Goal: Check status: Check status

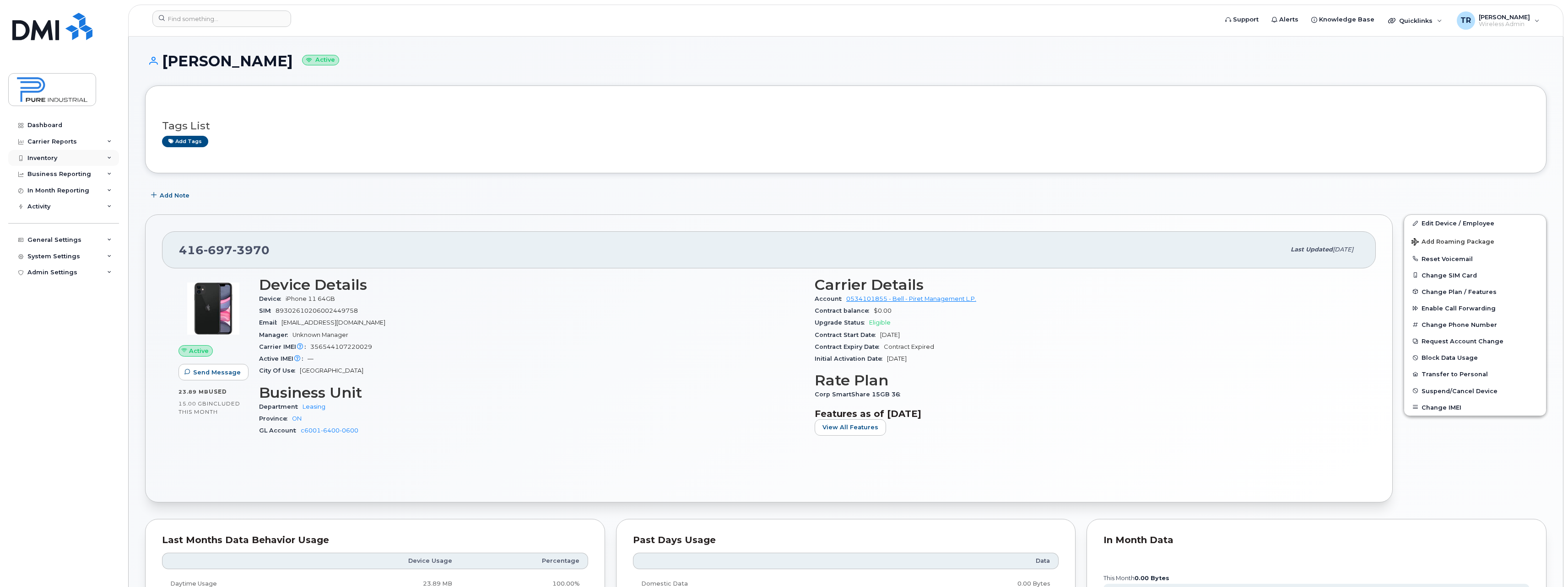
scroll to position [92, 0]
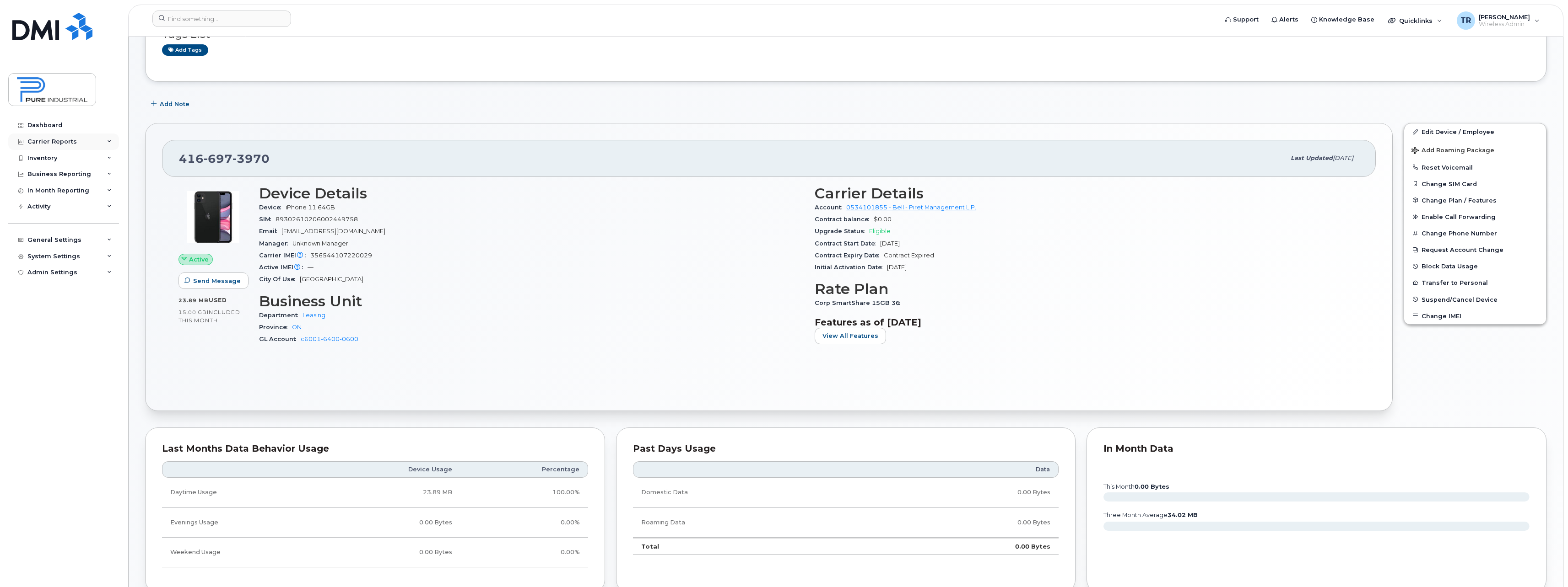
click at [34, 141] on div "Carrier Reports" at bounding box center [52, 142] width 50 height 8
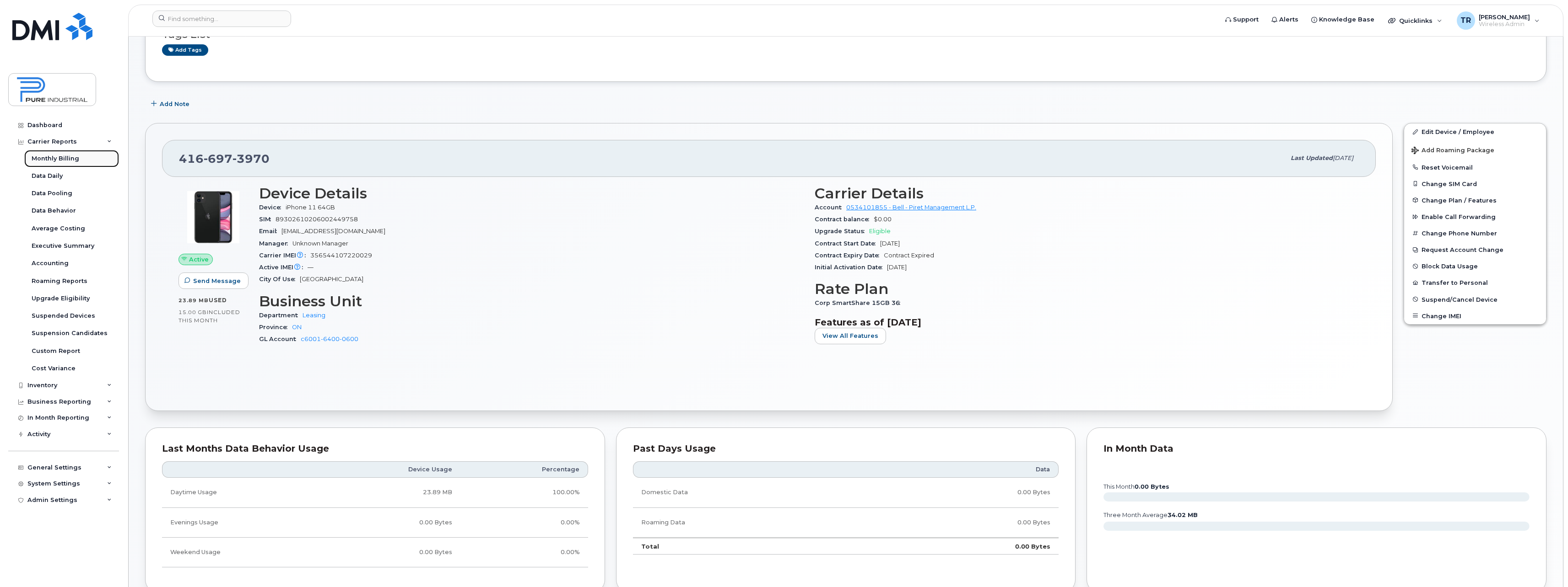
click at [45, 158] on div "Monthly Billing" at bounding box center [55, 158] width 47 height 8
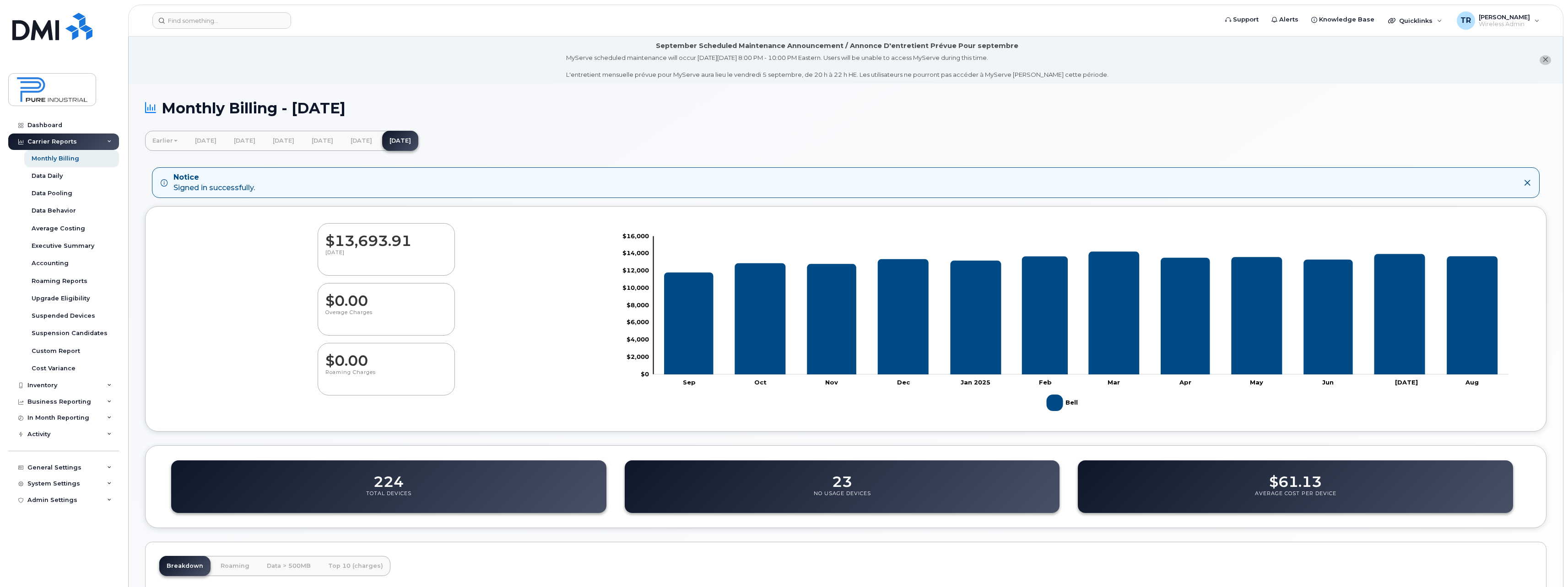
click at [56, 138] on div "Carrier Reports" at bounding box center [52, 142] width 50 height 8
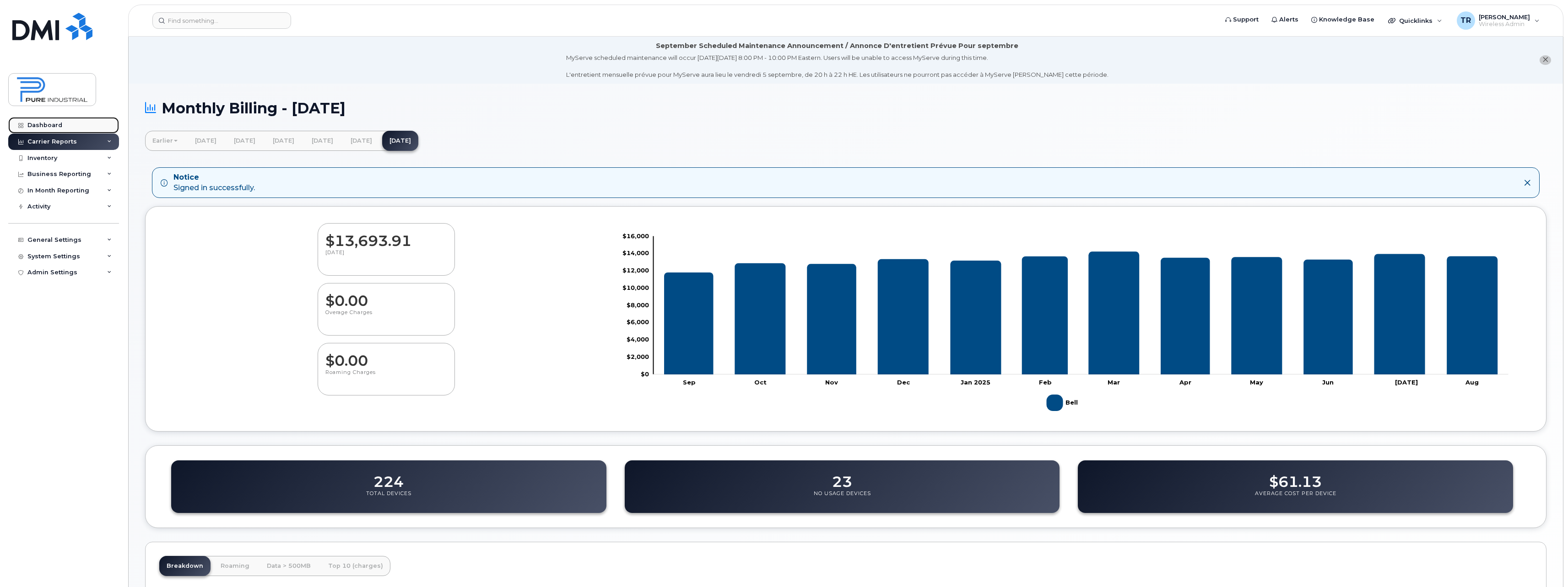
click at [50, 125] on div "Dashboard" at bounding box center [44, 125] width 34 height 8
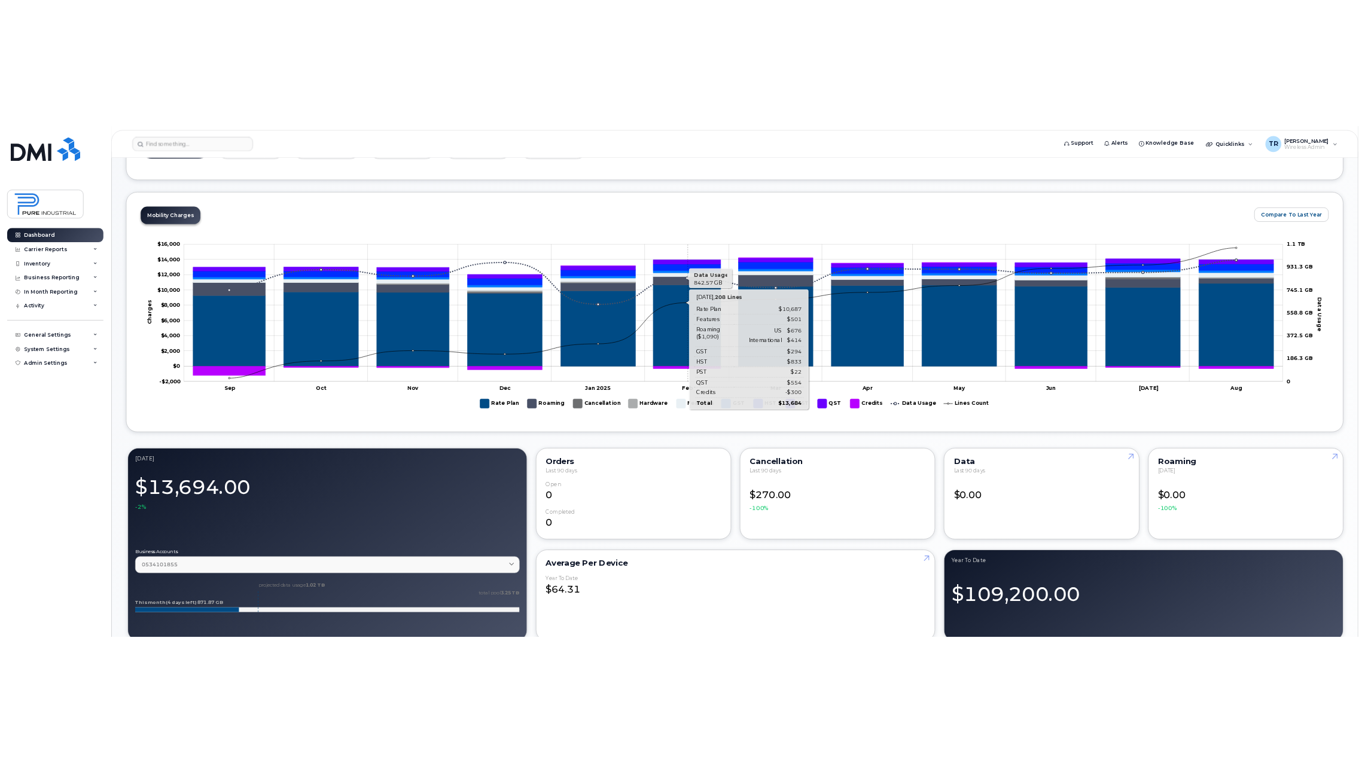
scroll to position [479, 0]
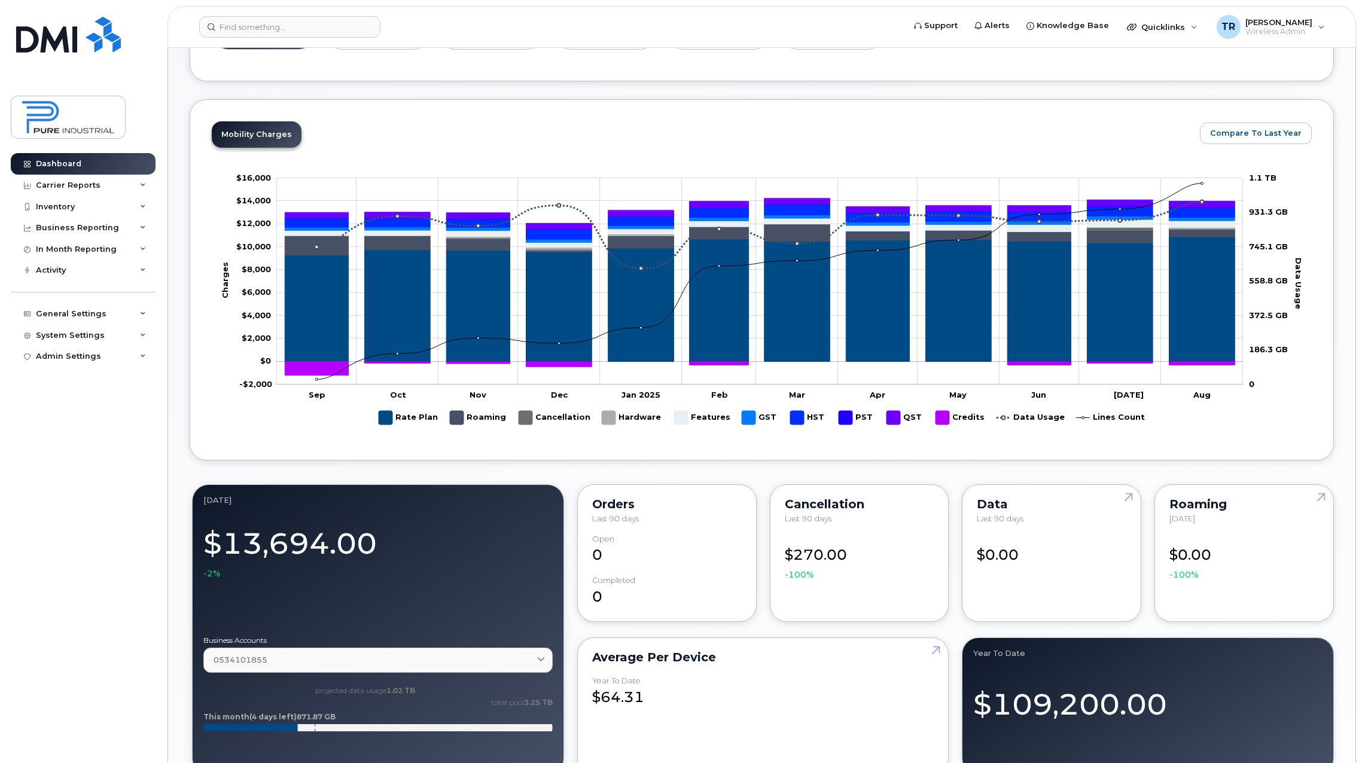
drag, startPoint x: 212, startPoint y: 162, endPoint x: 251, endPoint y: 196, distance: 51.7
click at [255, 202] on div "Mobility Charges Compare To Last Year Zoom Out Charges $10,000 -$6,000 -$4,000 …" at bounding box center [762, 279] width 1100 height 317
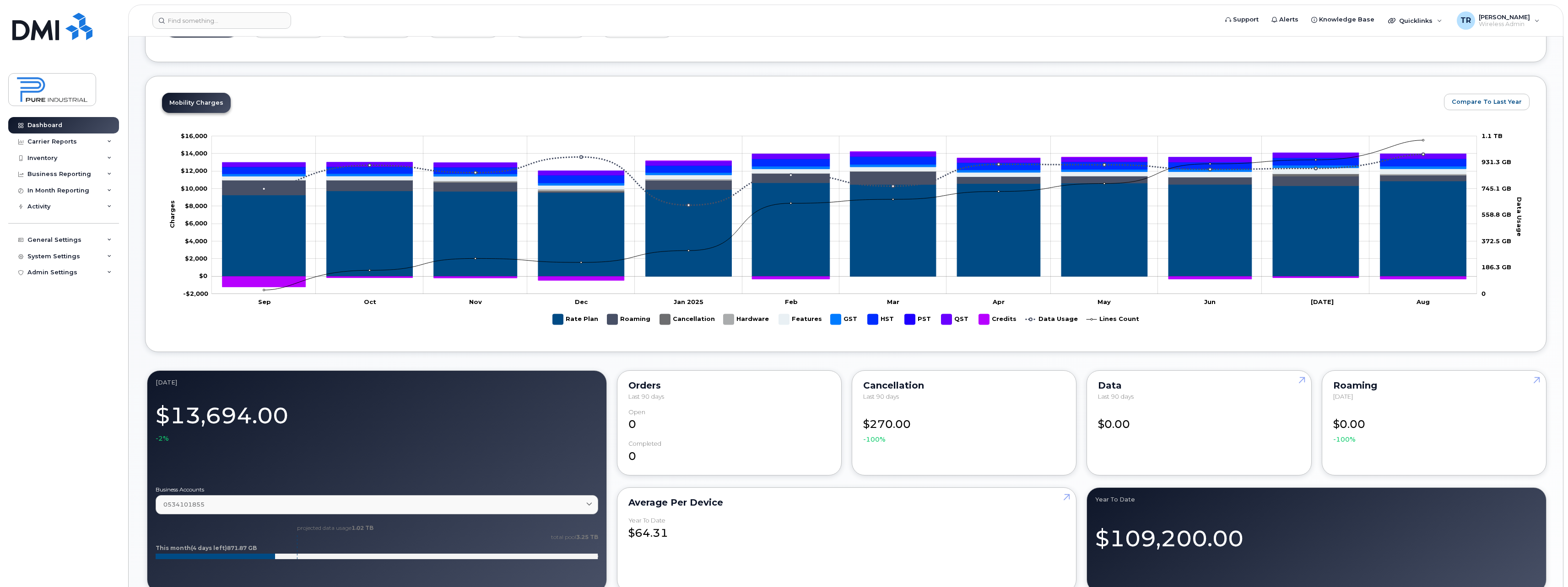
click at [751, 65] on div "[DATE] Billing Cycle Process Waiting for Bill Files details Approvals Managers …" at bounding box center [846, 438] width 1401 height 1345
